Goal: Task Accomplishment & Management: Use online tool/utility

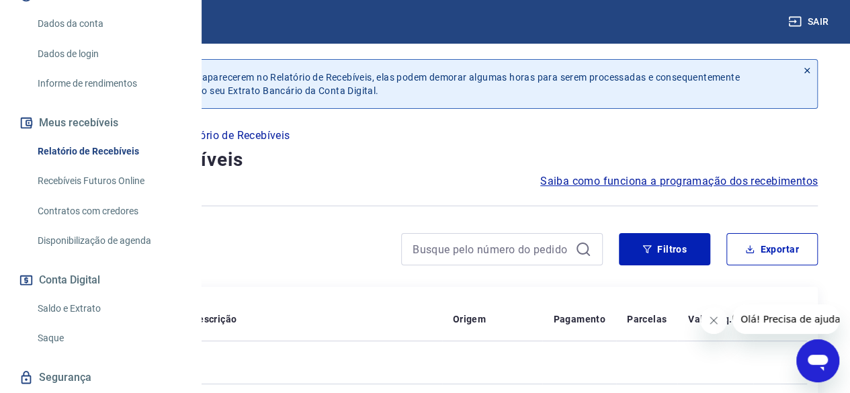
scroll to position [192, 0]
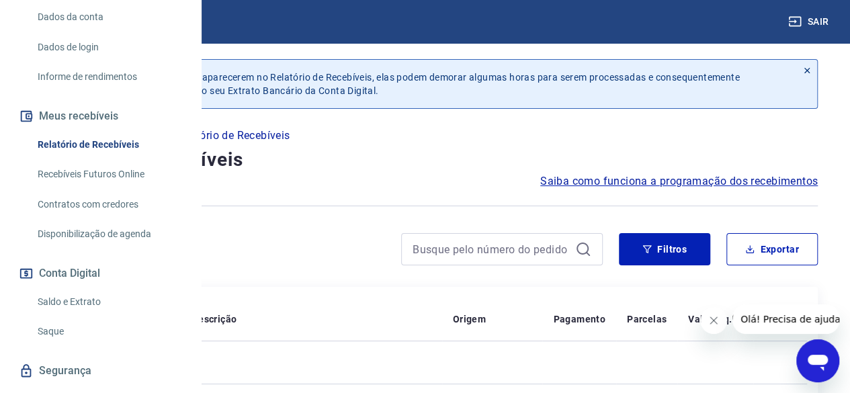
click at [128, 188] on link "Recebíveis Futuros Online" at bounding box center [108, 175] width 152 height 28
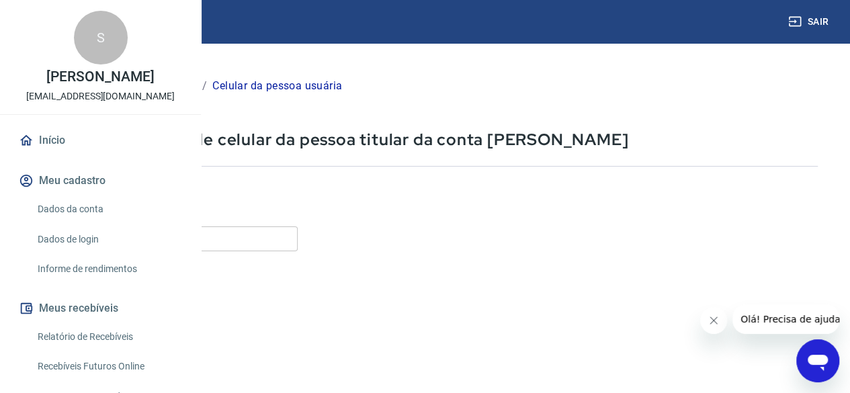
click at [298, 235] on input "Celular" at bounding box center [168, 238] width 260 height 25
type input "[PHONE_NUMBER]"
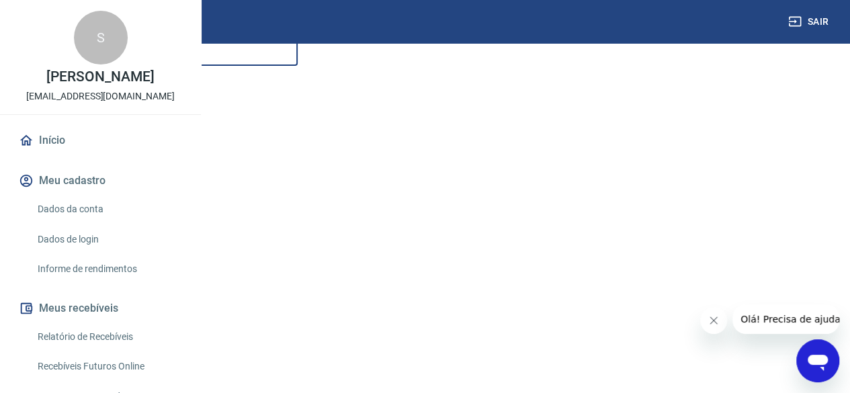
scroll to position [202, 0]
click at [112, 338] on button "Continuar" at bounding box center [75, 346] width 75 height 28
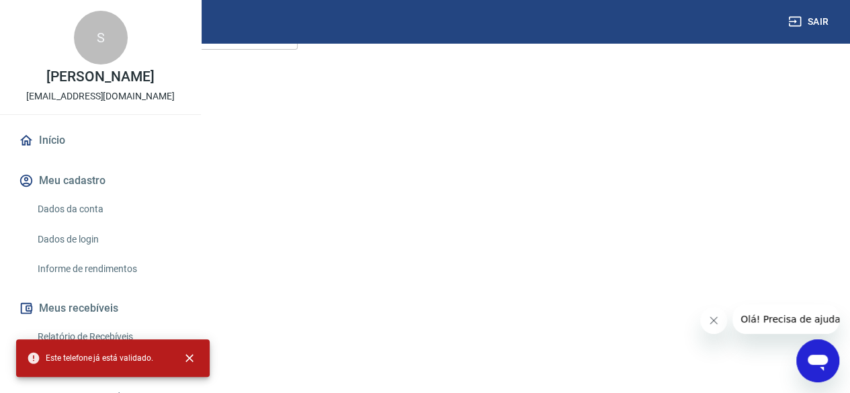
click at [112, 343] on button "Continuar" at bounding box center [75, 346] width 75 height 28
click at [114, 84] on p "[PERSON_NAME]" at bounding box center [99, 77] width 107 height 14
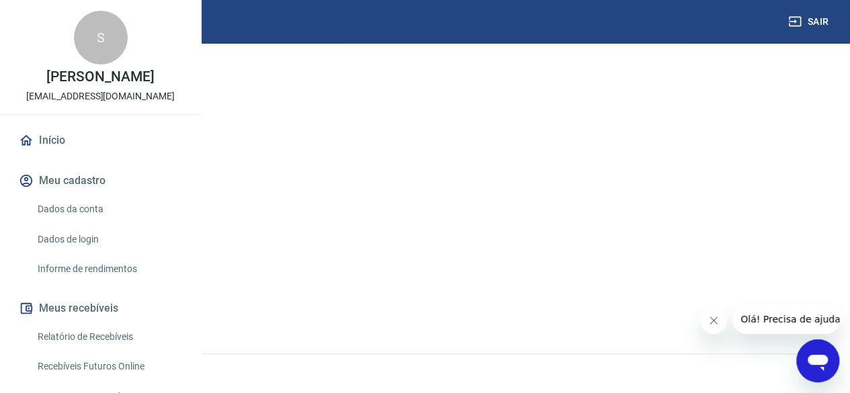
scroll to position [242, 0]
click at [112, 299] on button "Continuar" at bounding box center [75, 306] width 75 height 28
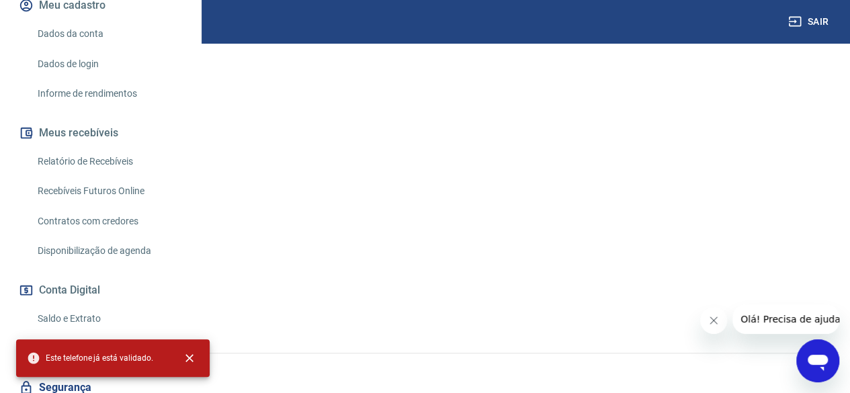
scroll to position [202, 0]
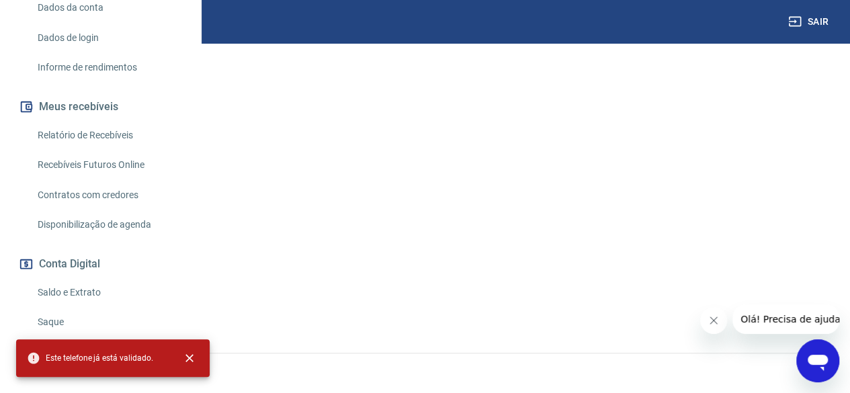
click at [81, 149] on link "Relatório de Recebíveis" at bounding box center [108, 136] width 152 height 28
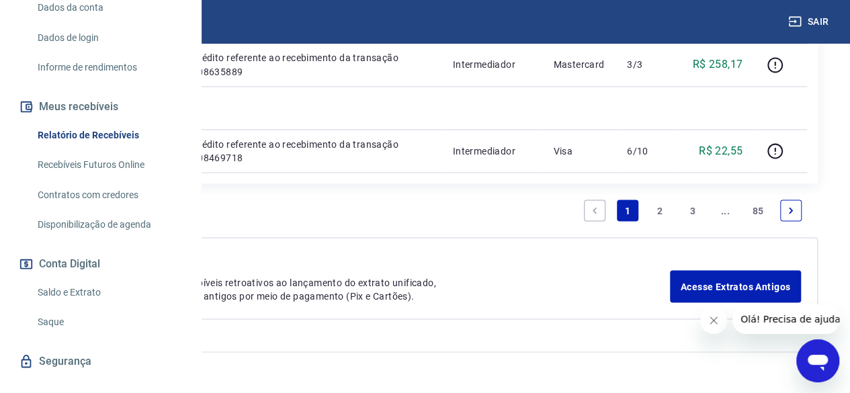
scroll to position [1691, 0]
click at [790, 208] on icon "Next page" at bounding box center [790, 210] width 9 height 9
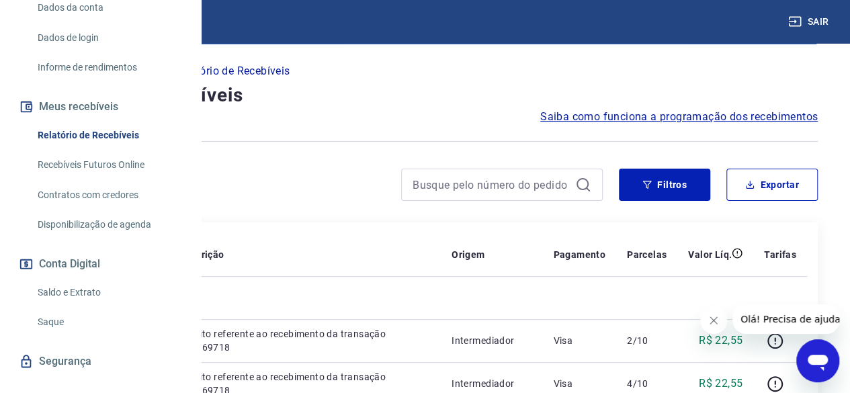
scroll to position [1648, 0]
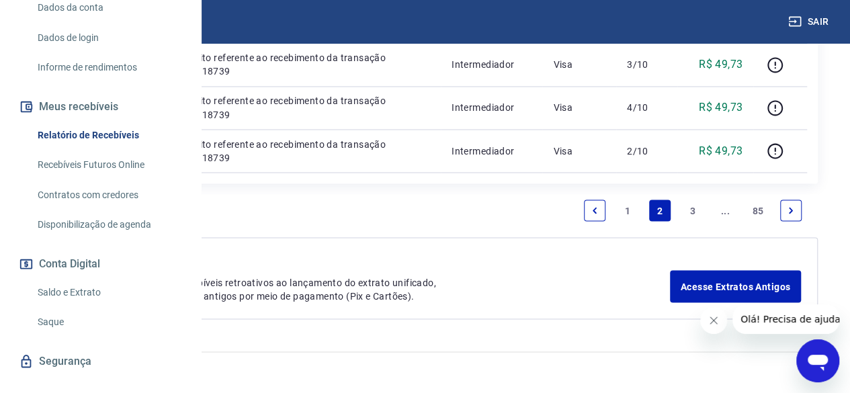
click at [790, 208] on icon "Next page" at bounding box center [790, 210] width 9 height 9
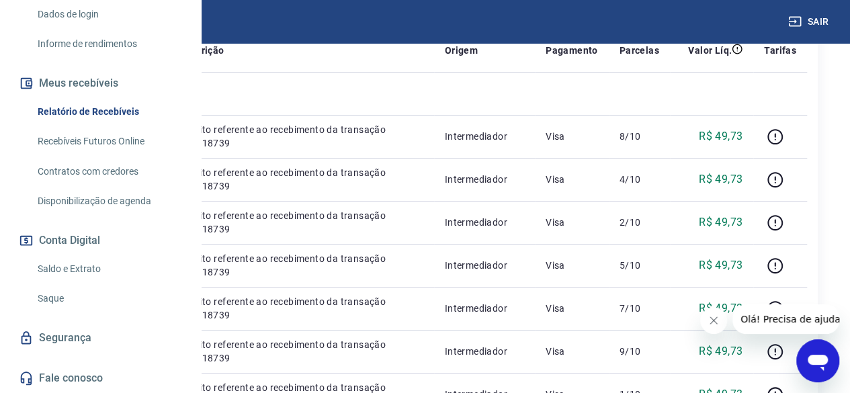
scroll to position [281, 0]
click at [58, 266] on link "Saldo e Extrato" at bounding box center [108, 269] width 152 height 28
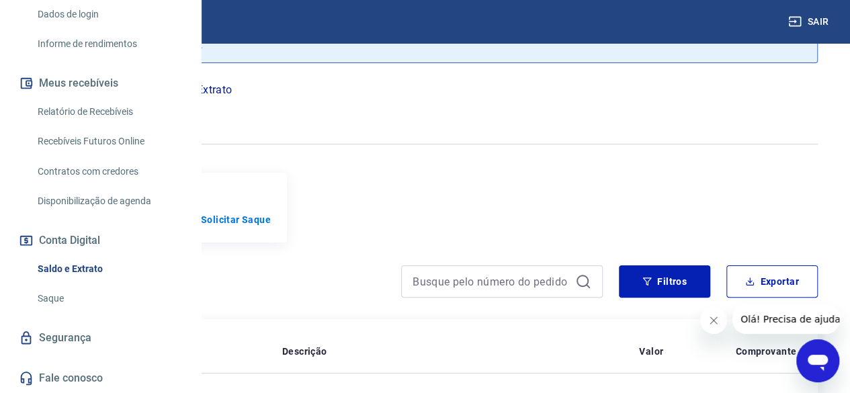
scroll to position [36, 0]
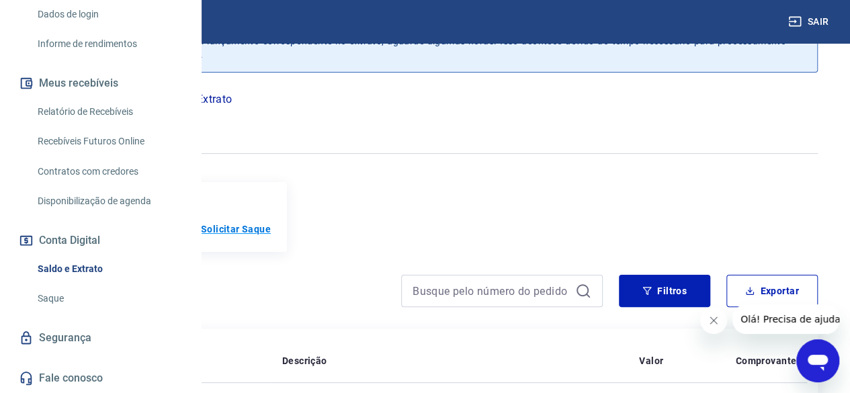
click at [271, 222] on p "Solicitar Saque" at bounding box center [236, 228] width 70 height 13
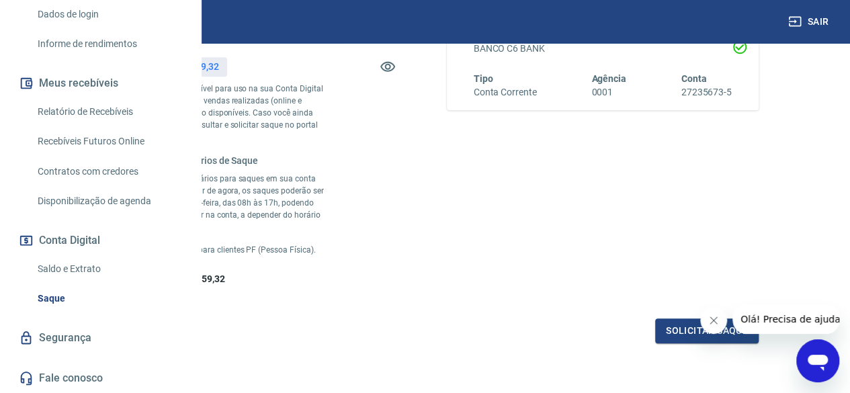
scroll to position [322, 0]
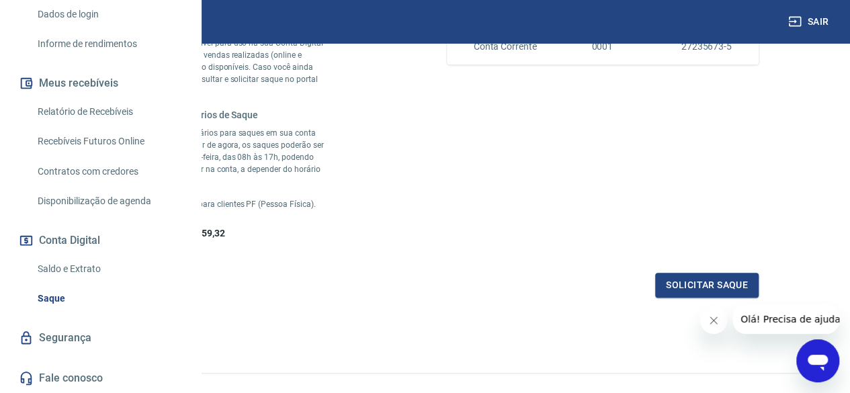
click at [847, 284] on div "Saque Histórico de saques A partir de agora, o histórico de saques será disponi…" at bounding box center [425, 39] width 850 height 636
drag, startPoint x: 847, startPoint y: 284, endPoint x: 844, endPoint y: 137, distance: 147.1
click at [844, 137] on div "Saque Histórico de saques A partir de agora, o histórico de saques será disponi…" at bounding box center [425, 39] width 850 height 636
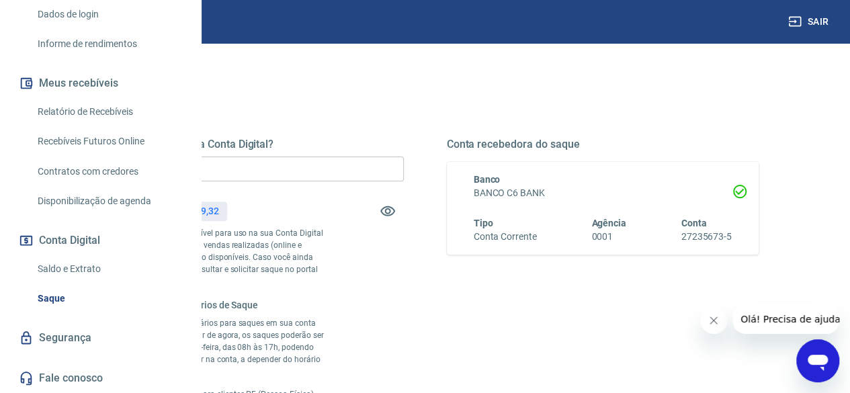
scroll to position [134, 0]
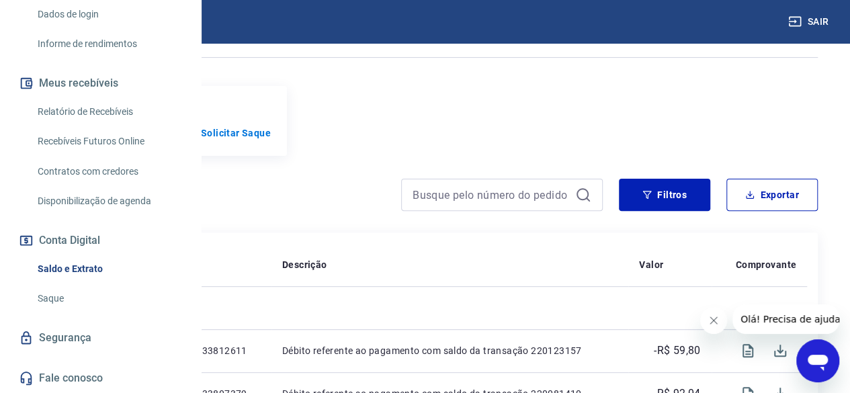
scroll to position [134, 0]
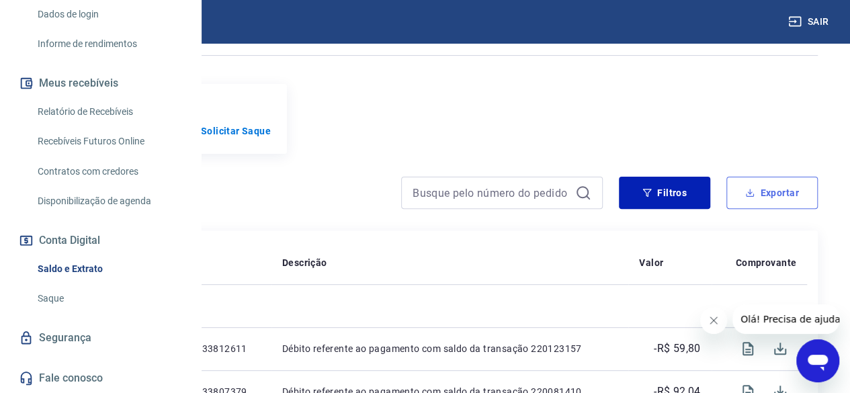
click at [744, 194] on button "Exportar" at bounding box center [771, 193] width 91 height 32
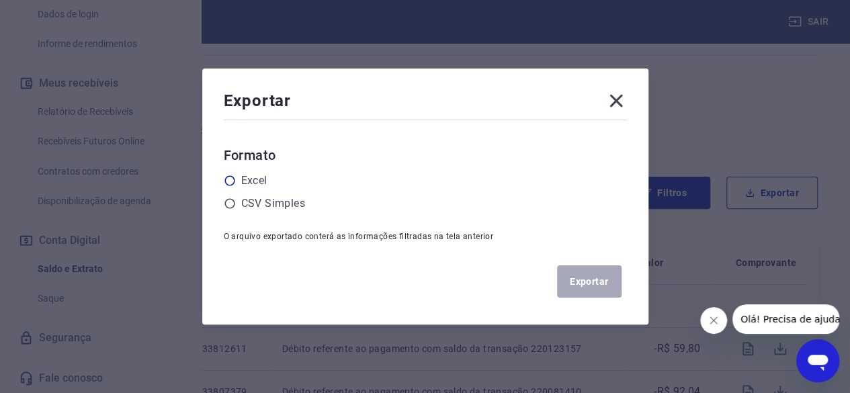
click at [232, 179] on icon at bounding box center [230, 181] width 12 height 12
click at [0, 0] on input "radio" at bounding box center [0, 0] width 0 height 0
click at [615, 95] on icon at bounding box center [615, 101] width 13 height 13
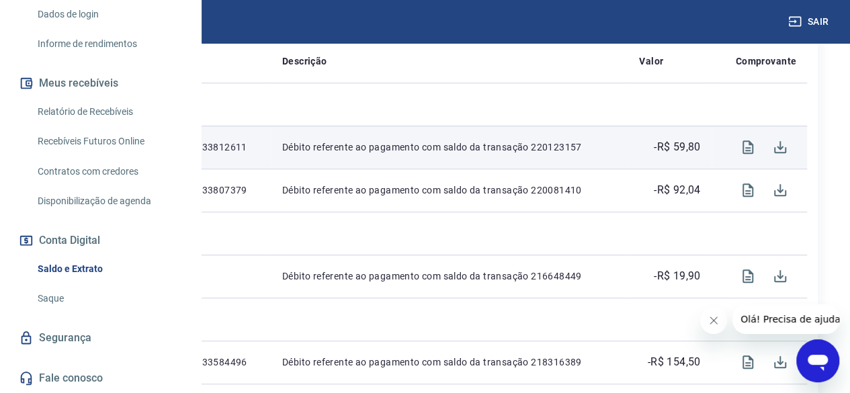
scroll to position [202, 0]
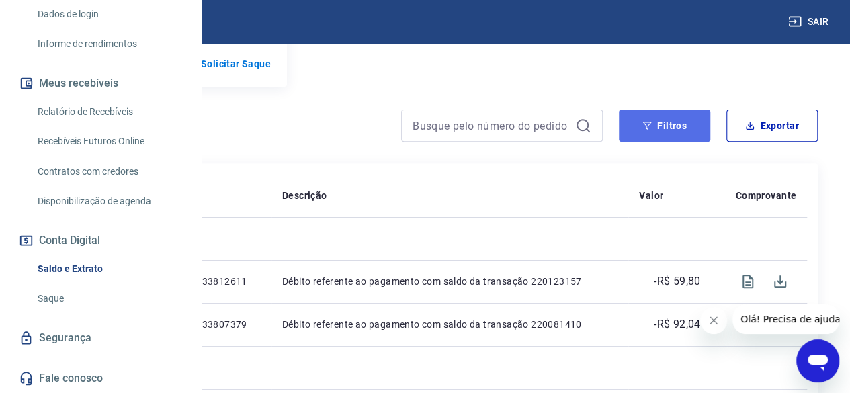
click at [637, 122] on button "Filtros" at bounding box center [664, 125] width 91 height 32
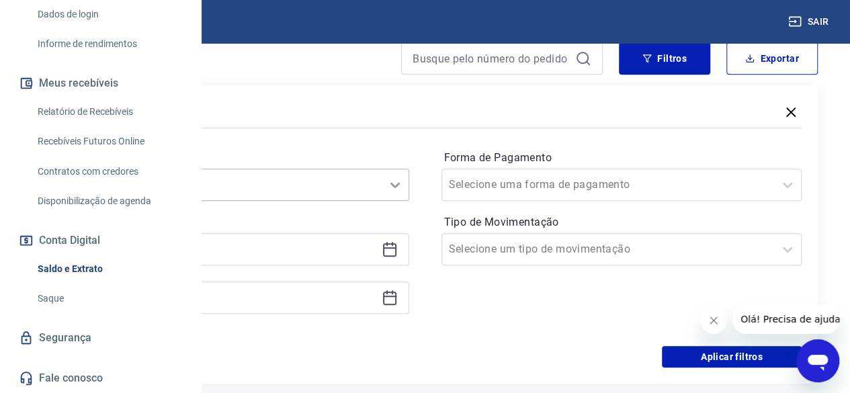
click at [403, 185] on icon at bounding box center [395, 185] width 16 height 16
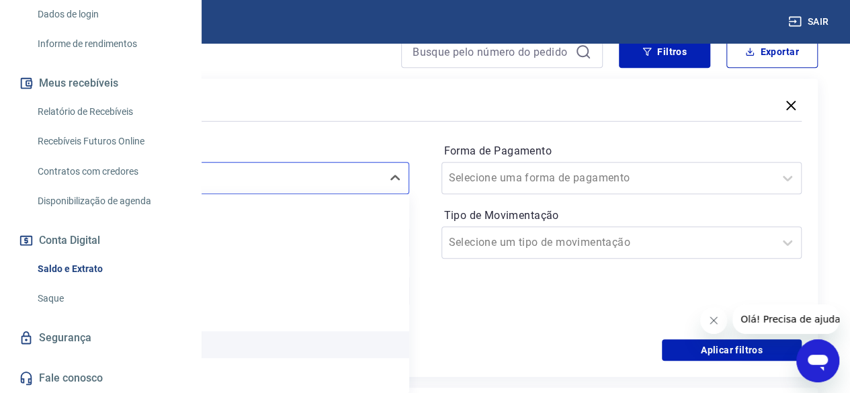
click at [345, 336] on div "Últimos 90 dias" at bounding box center [228, 344] width 361 height 27
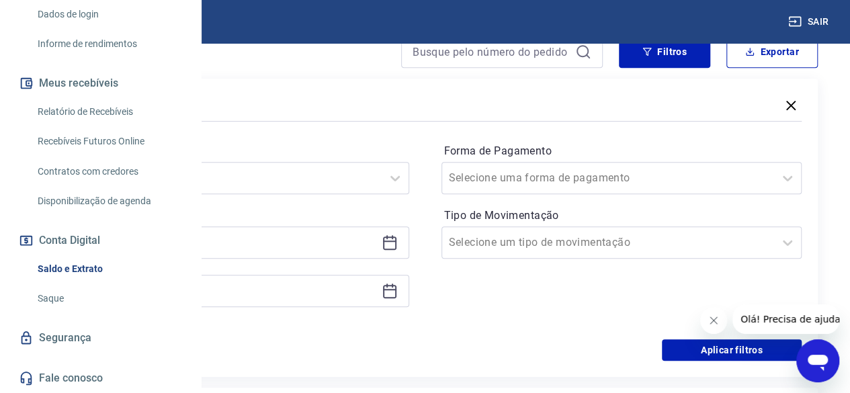
click at [398, 242] on icon at bounding box center [390, 242] width 16 height 16
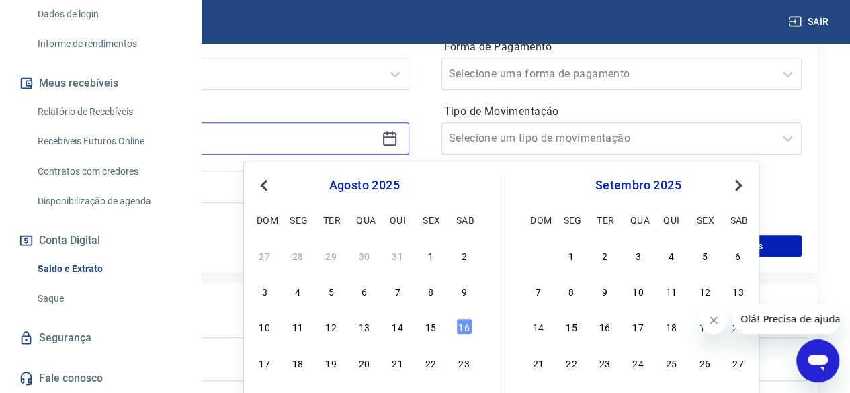
scroll to position [410, 0]
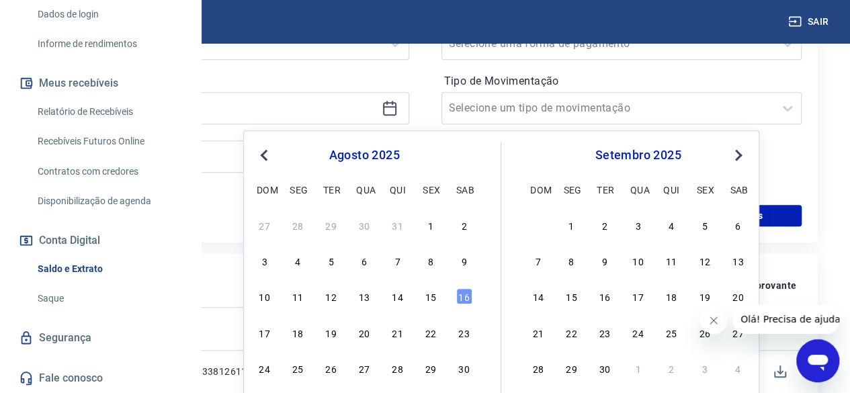
click at [263, 148] on button "Previous Month" at bounding box center [264, 155] width 16 height 16
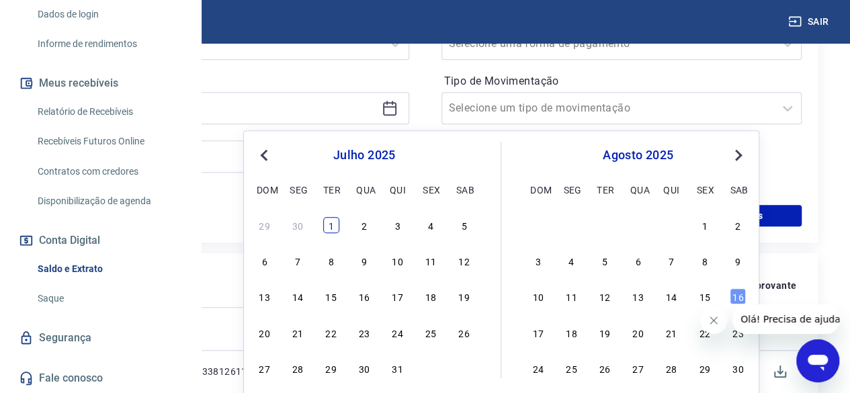
click at [333, 225] on div "1" at bounding box center [331, 225] width 16 height 16
type input "[DATE]"
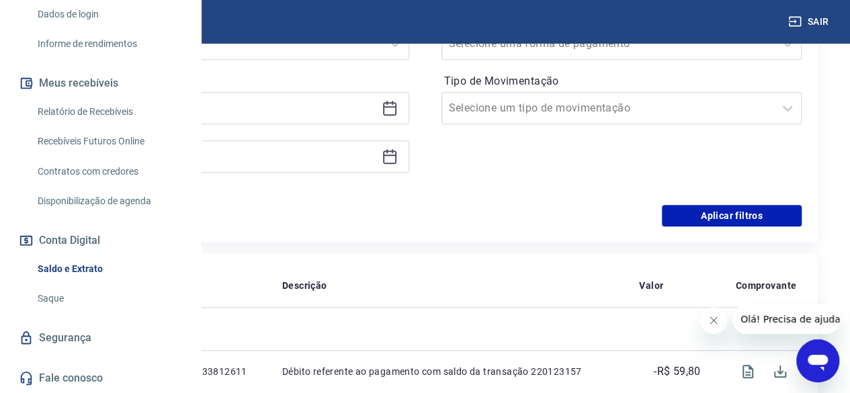
click at [398, 152] on icon at bounding box center [390, 156] width 16 height 16
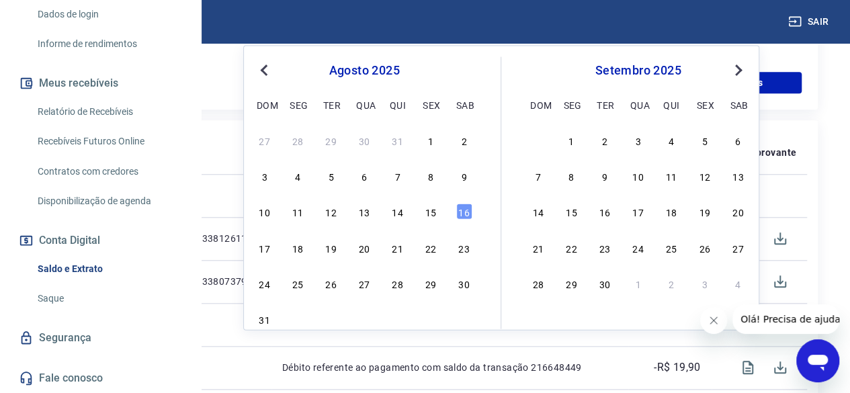
scroll to position [544, 0]
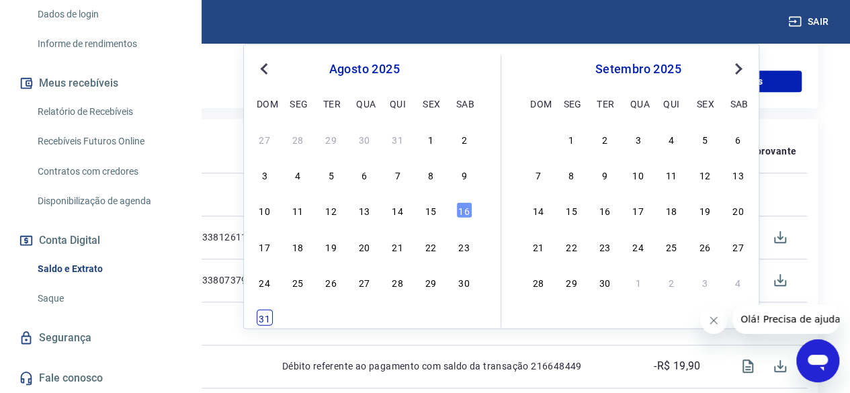
click at [264, 316] on div "31" at bounding box center [265, 318] width 16 height 16
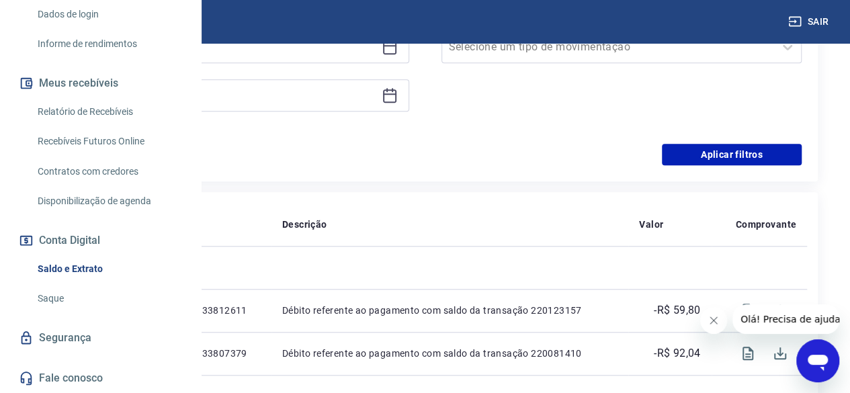
scroll to position [343, 0]
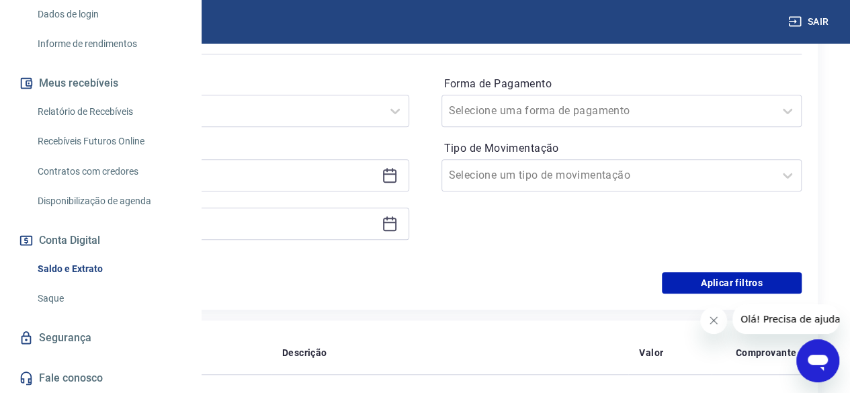
click at [409, 222] on div "[DATE]" at bounding box center [228, 224] width 361 height 32
click at [398, 222] on icon at bounding box center [390, 224] width 16 height 16
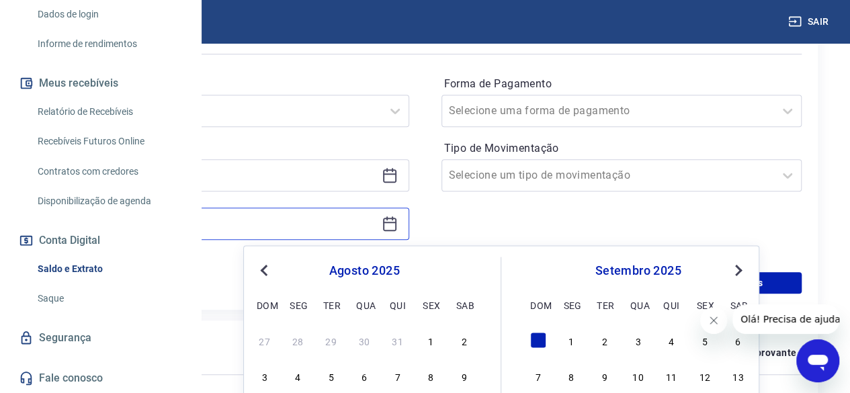
scroll to position [410, 0]
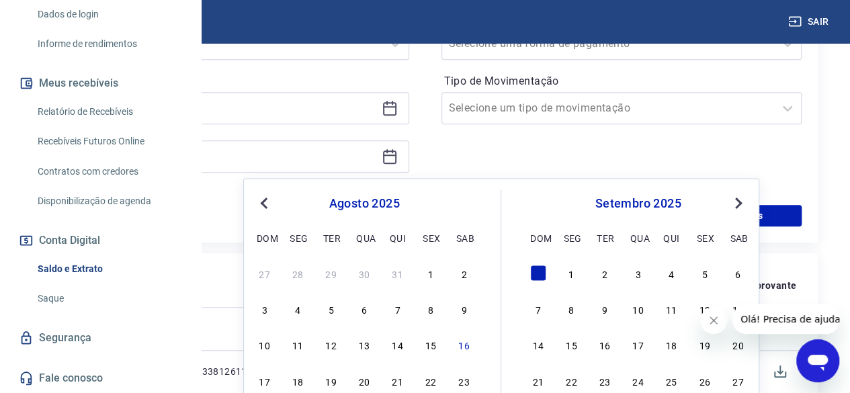
click at [262, 195] on button "Previous Month" at bounding box center [264, 203] width 16 height 16
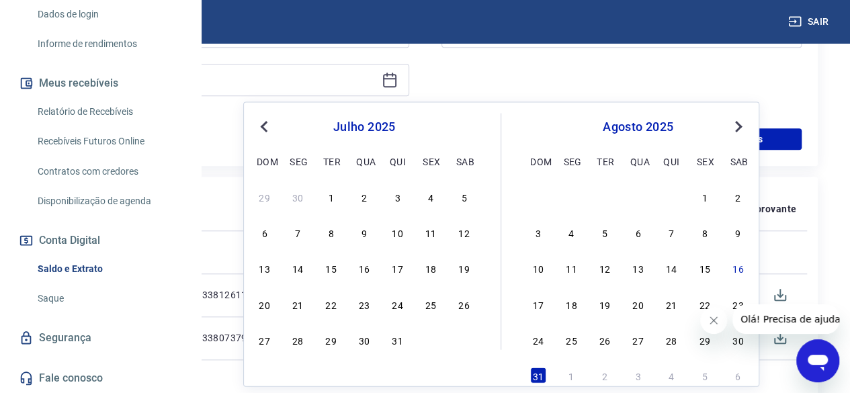
scroll to position [611, 0]
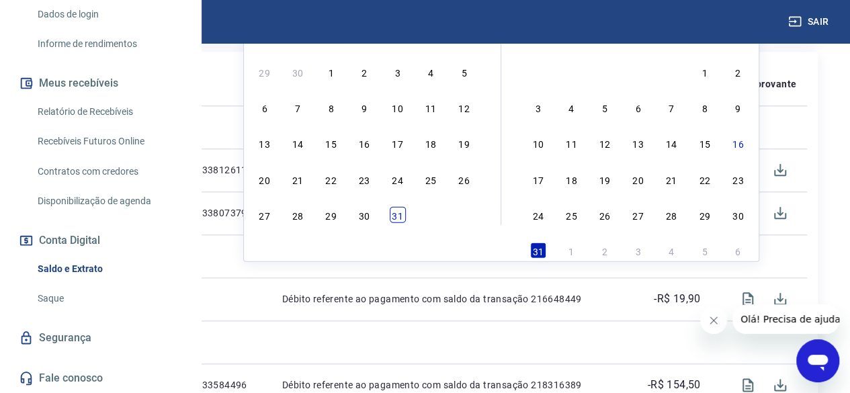
click at [401, 213] on div "31" at bounding box center [398, 214] width 16 height 16
type input "[DATE]"
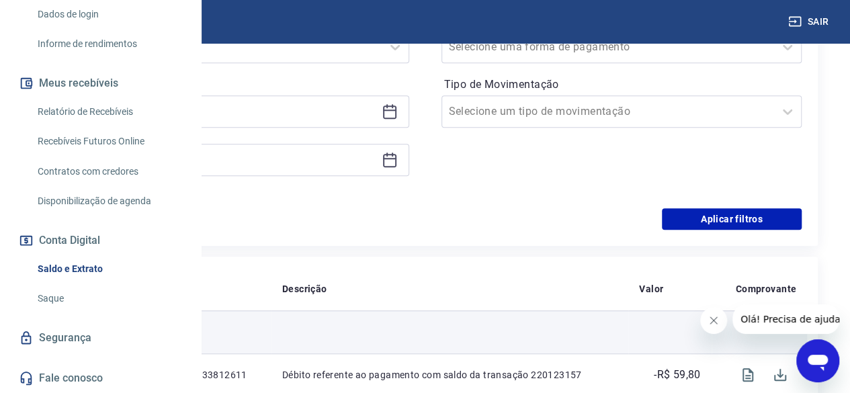
scroll to position [343, 0]
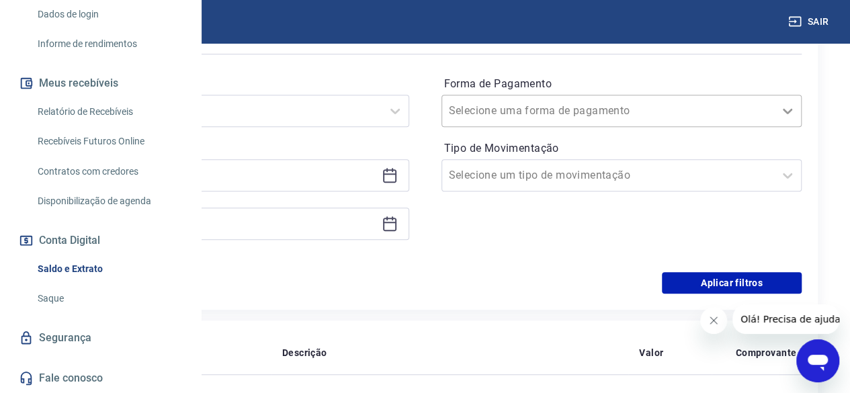
click at [787, 112] on icon at bounding box center [787, 111] width 16 height 16
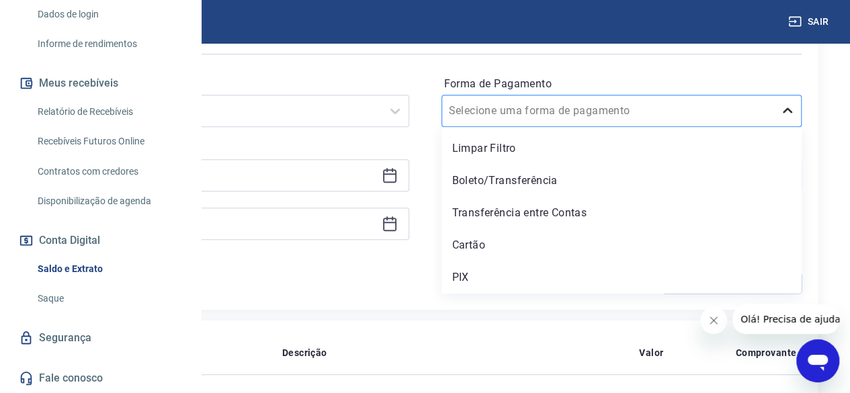
click at [787, 112] on icon at bounding box center [787, 111] width 16 height 16
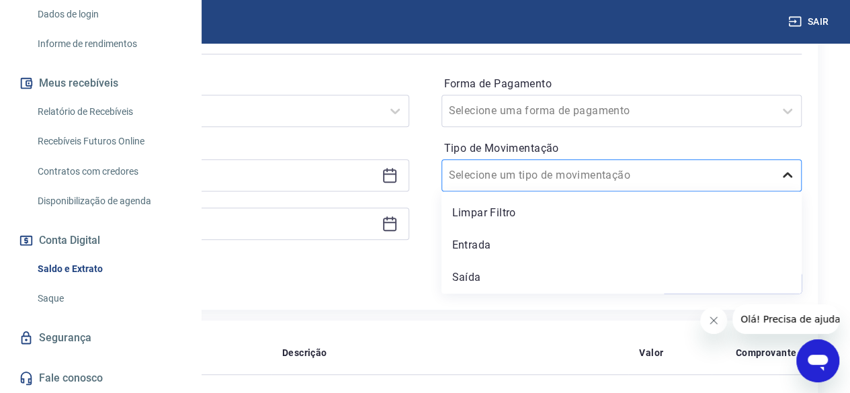
click at [785, 171] on icon at bounding box center [787, 175] width 16 height 16
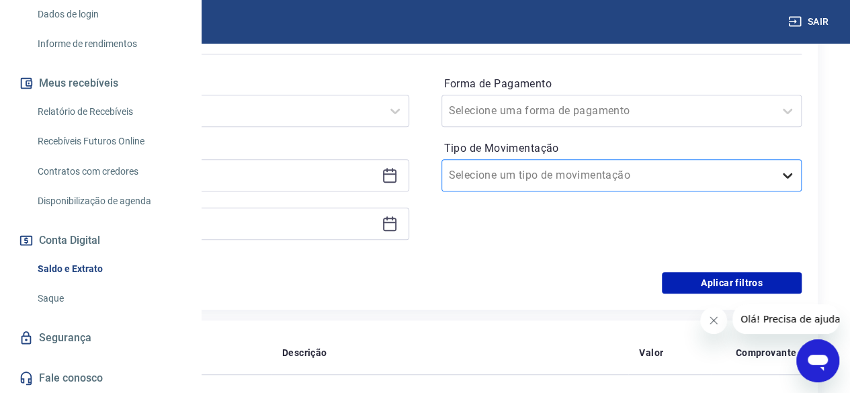
click at [785, 171] on icon at bounding box center [787, 175] width 16 height 16
click at [709, 281] on button "Aplicar filtros" at bounding box center [732, 282] width 140 height 21
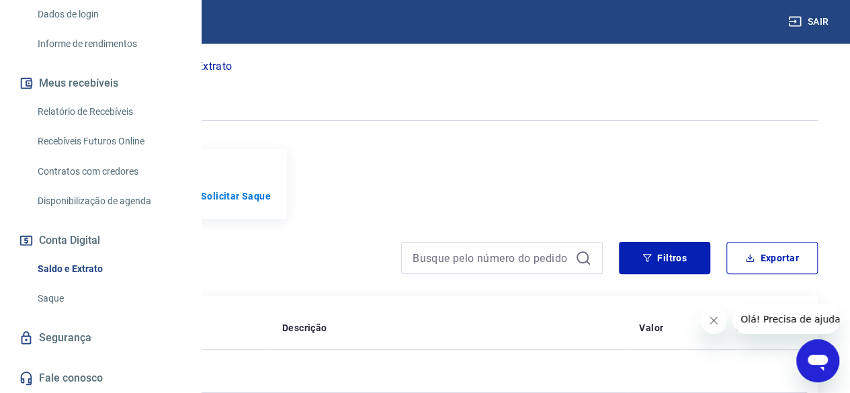
scroll to position [208, 0]
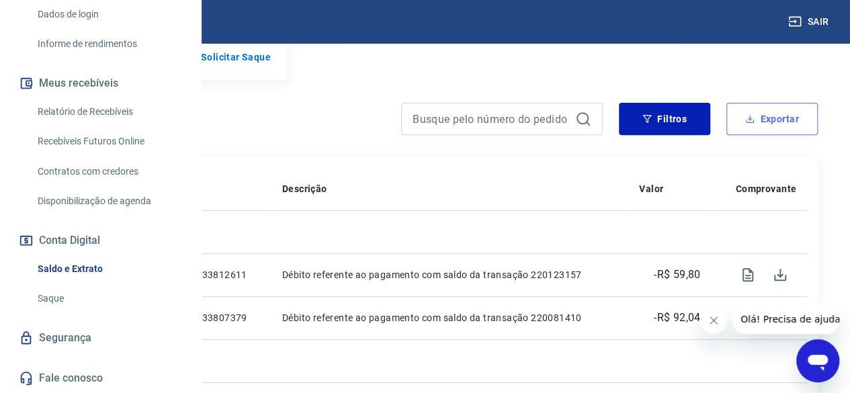
click at [764, 120] on button "Exportar" at bounding box center [771, 119] width 91 height 32
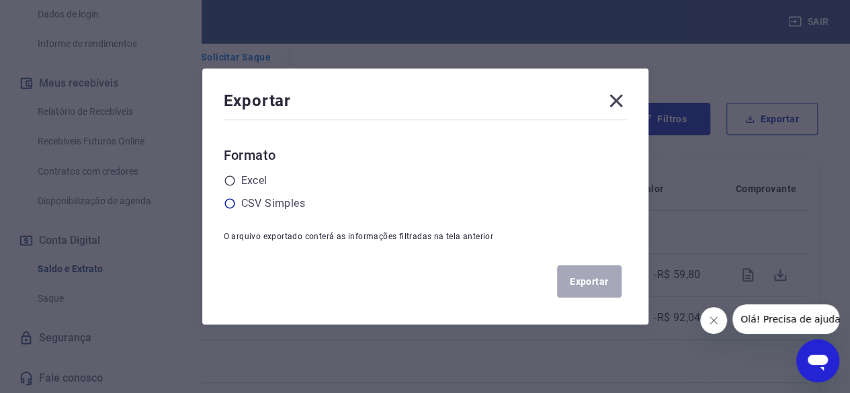
click at [236, 204] on icon at bounding box center [230, 203] width 12 height 12
click at [0, 0] on input "radio" at bounding box center [0, 0] width 0 height 0
click at [584, 282] on button "Exportar" at bounding box center [589, 281] width 64 height 32
